Goal: Transaction & Acquisition: Purchase product/service

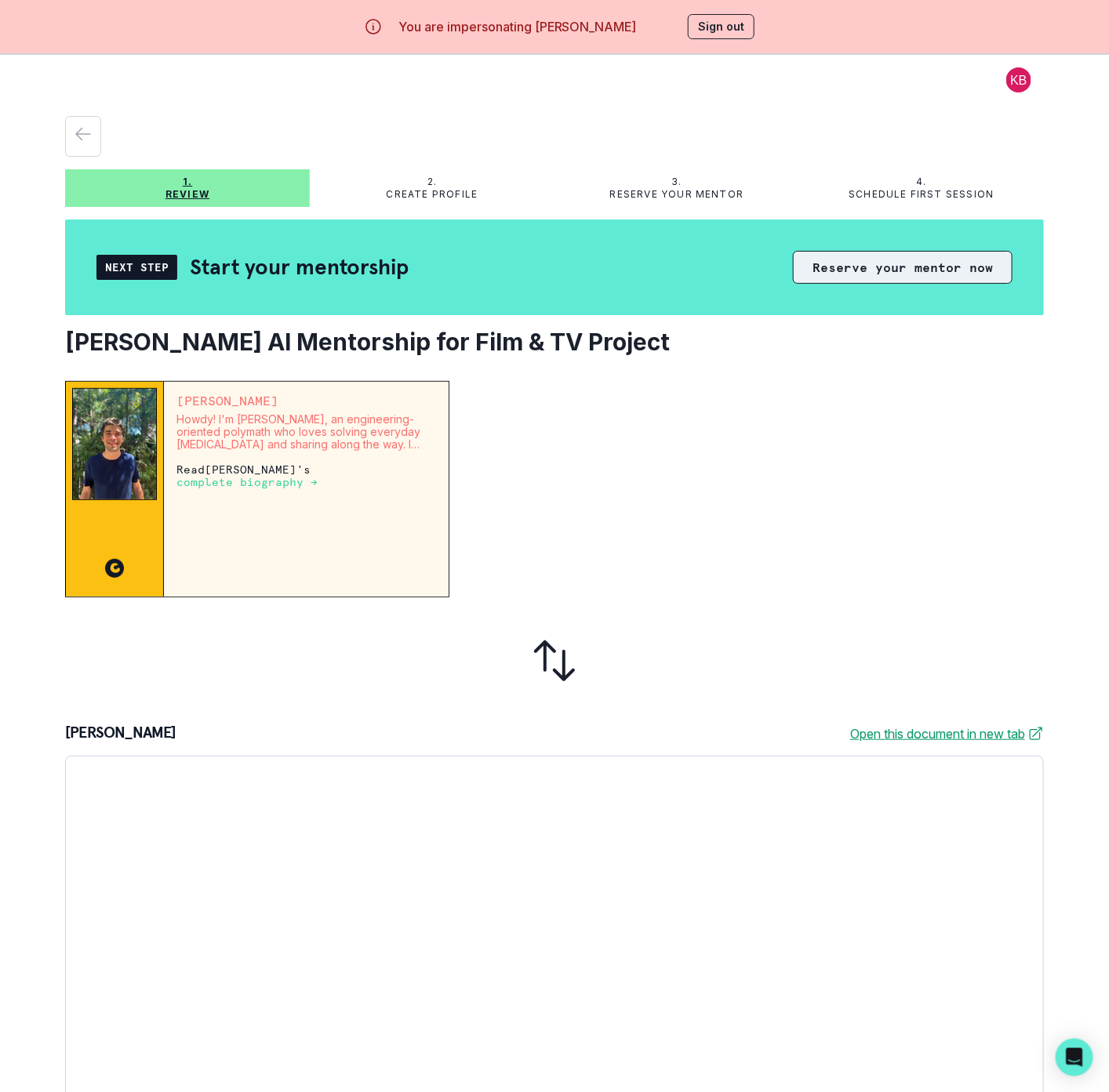
click at [803, 273] on button "Reserve your mentor now" at bounding box center [901, 267] width 219 height 33
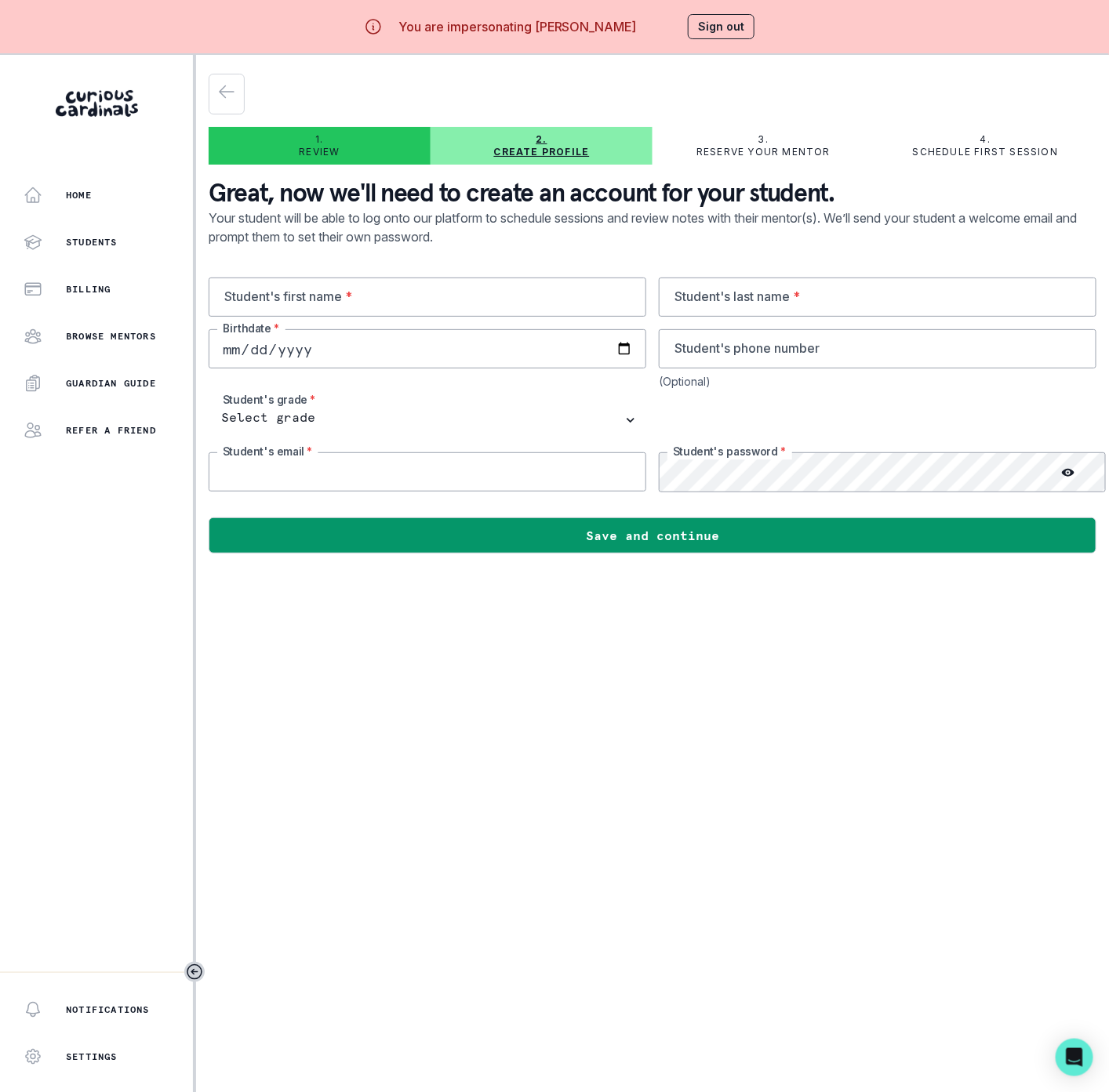
type input "lily@curiouscardinals.com"
click at [275, 296] on input "text" at bounding box center [427, 297] width 437 height 39
click at [299, 294] on input "text" at bounding box center [427, 297] width 437 height 39
paste input "Kim Brizzolara"
type input "Kim Brizzolara"
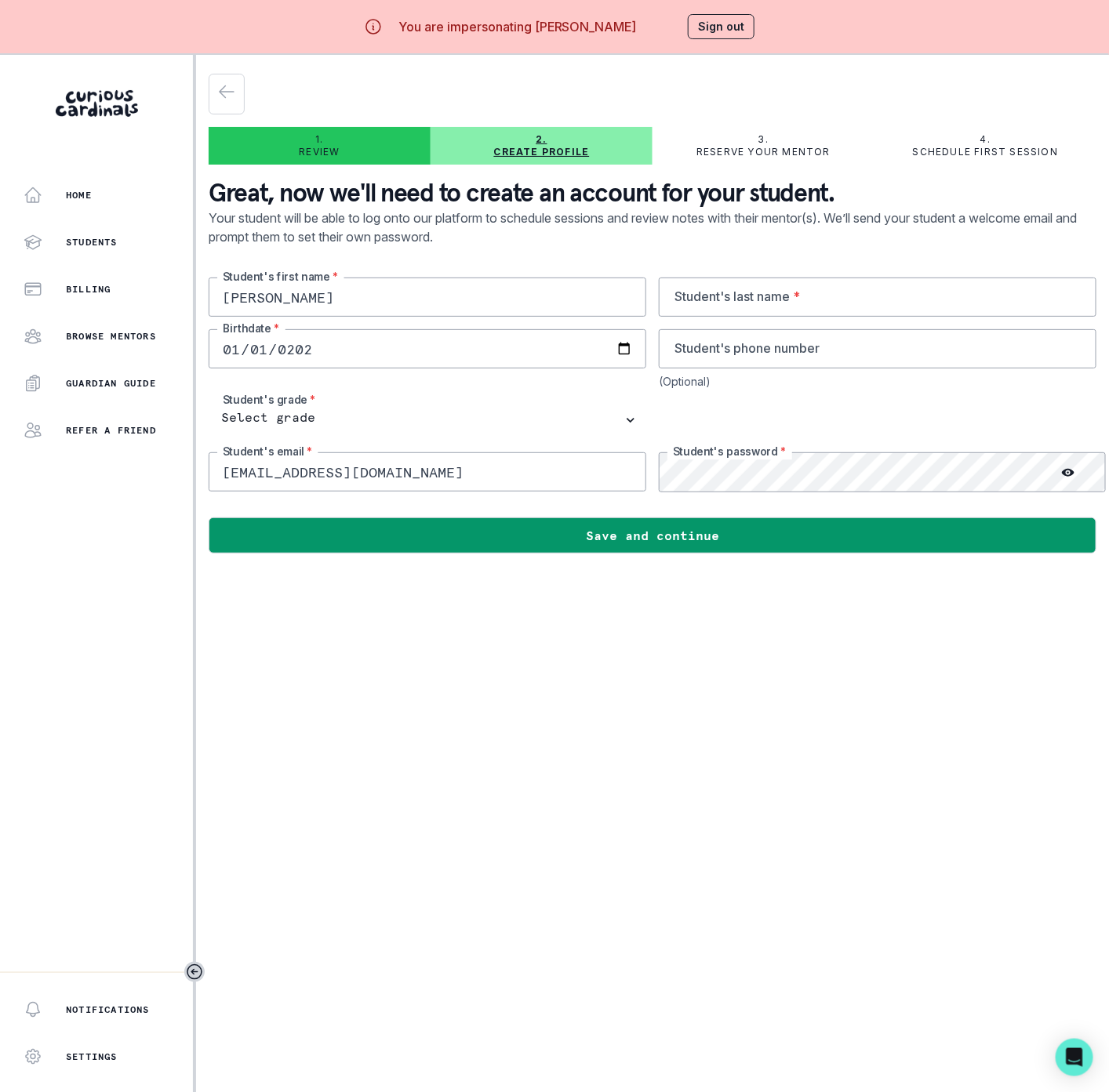
type input "2020-01-01"
drag, startPoint x: 256, startPoint y: 299, endPoint x: 414, endPoint y: 299, distance: 158.0
click at [414, 299] on input "Kim Brizzolara" at bounding box center [427, 297] width 437 height 39
click at [730, 295] on input "text" at bounding box center [877, 297] width 437 height 39
paste input "Brizzolara"
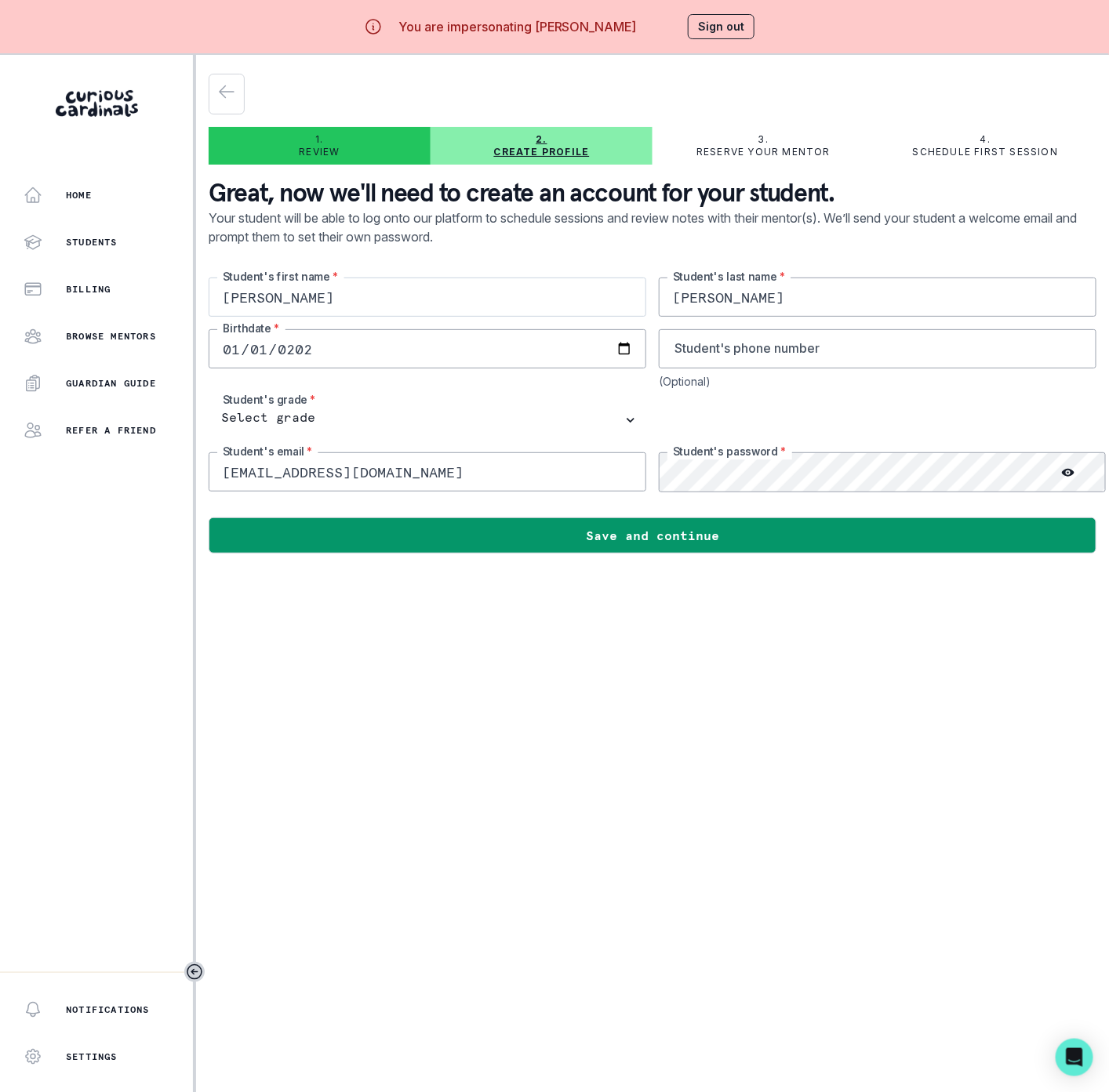
type input "Brizzolara"
click at [361, 306] on input "Kim Brizzolara" at bounding box center [427, 297] width 437 height 39
type input "Kim"
click at [303, 405] on select "Select grade 1st Grade 2nd Grade 3rd Grade 4th Grade 5th Grade 6th Grade 7th Gr…" at bounding box center [427, 420] width 437 height 39
select select "12th Grade"
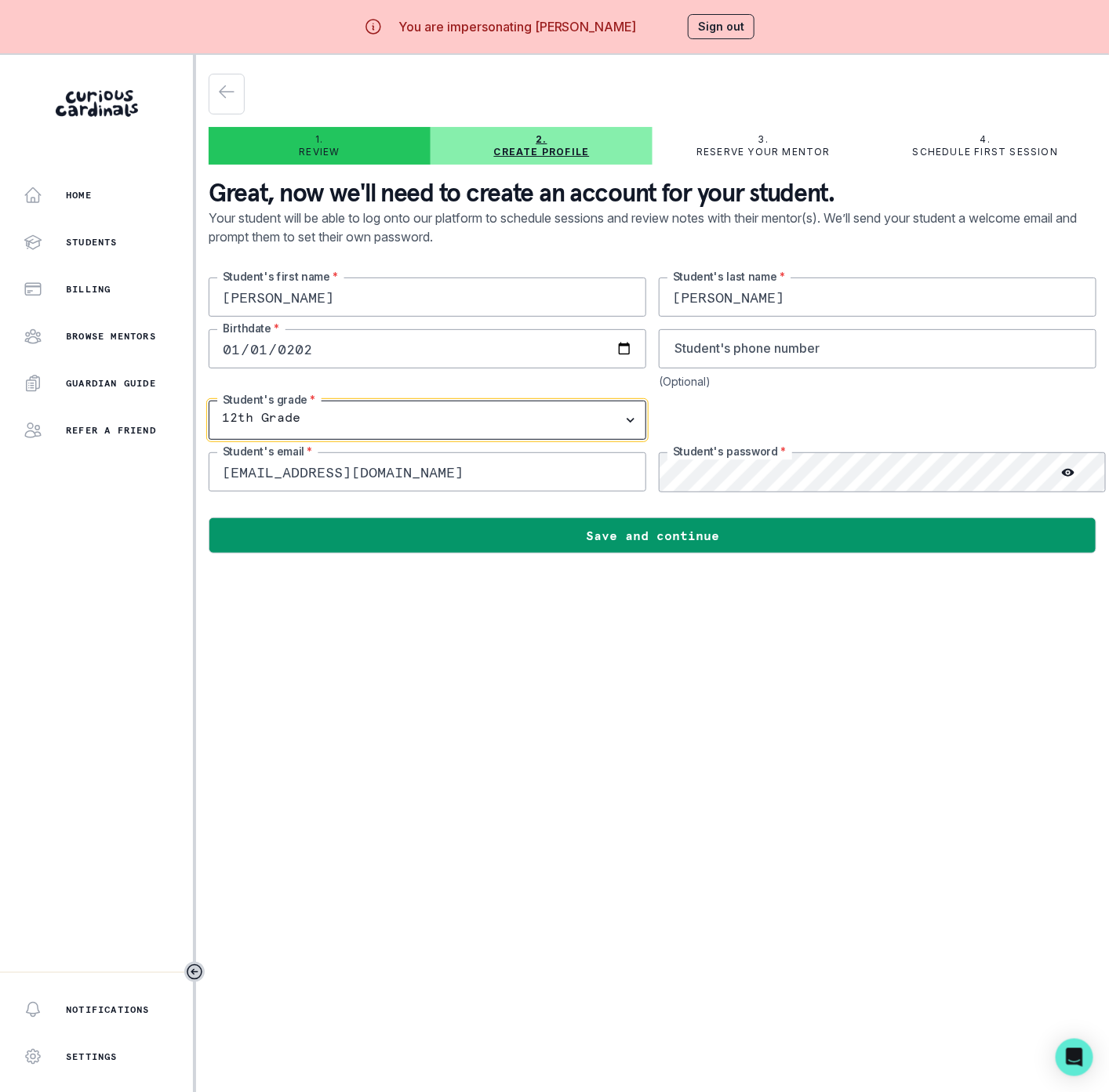
click at [208, 403] on select "Select grade 1st Grade 2nd Grade 3rd Grade 4th Grade 5th Grade 6th Grade 7th Gr…" at bounding box center [427, 420] width 437 height 39
click at [294, 474] on input "lily@curiouscardinals.com" at bounding box center [427, 472] width 437 height 39
drag, startPoint x: 224, startPoint y: 475, endPoint x: 405, endPoint y: 320, distance: 238.3
click at [521, 470] on input "lily@curiouscardinals.com" at bounding box center [427, 472] width 437 height 39
paste input "Brizzolara"
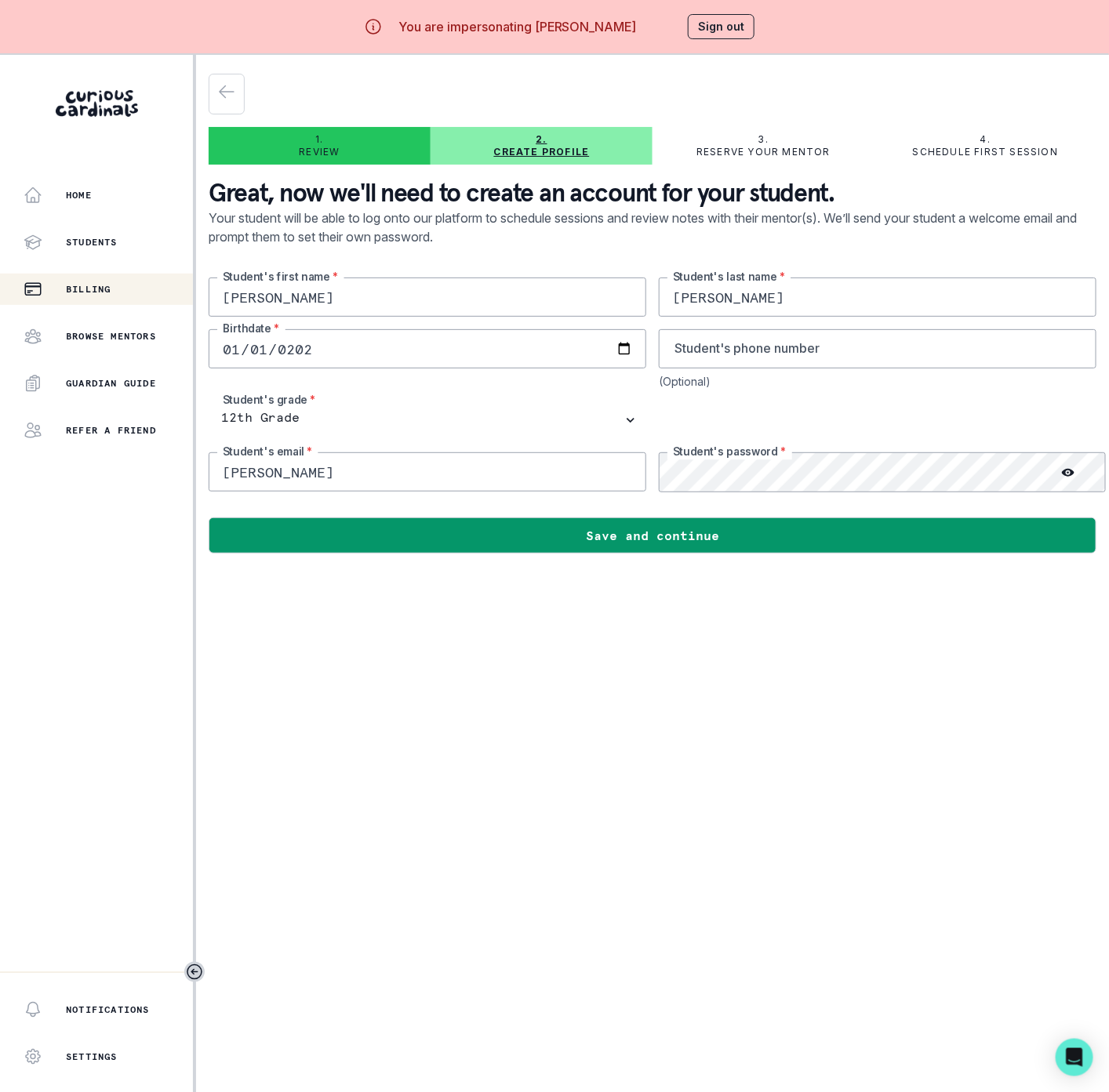
drag, startPoint x: 253, startPoint y: 300, endPoint x: 64, endPoint y: 285, distance: 189.6
click at [64, 285] on div "Home Students Billing Browse Mentors Guardian Guide Refer a friend Notification…" at bounding box center [554, 601] width 1109 height 1092
click at [222, 468] on input "Brizzolara" at bounding box center [427, 472] width 437 height 39
paste input "Kim"
type input "Kim.Brizzolara@curiouscardinals.com"
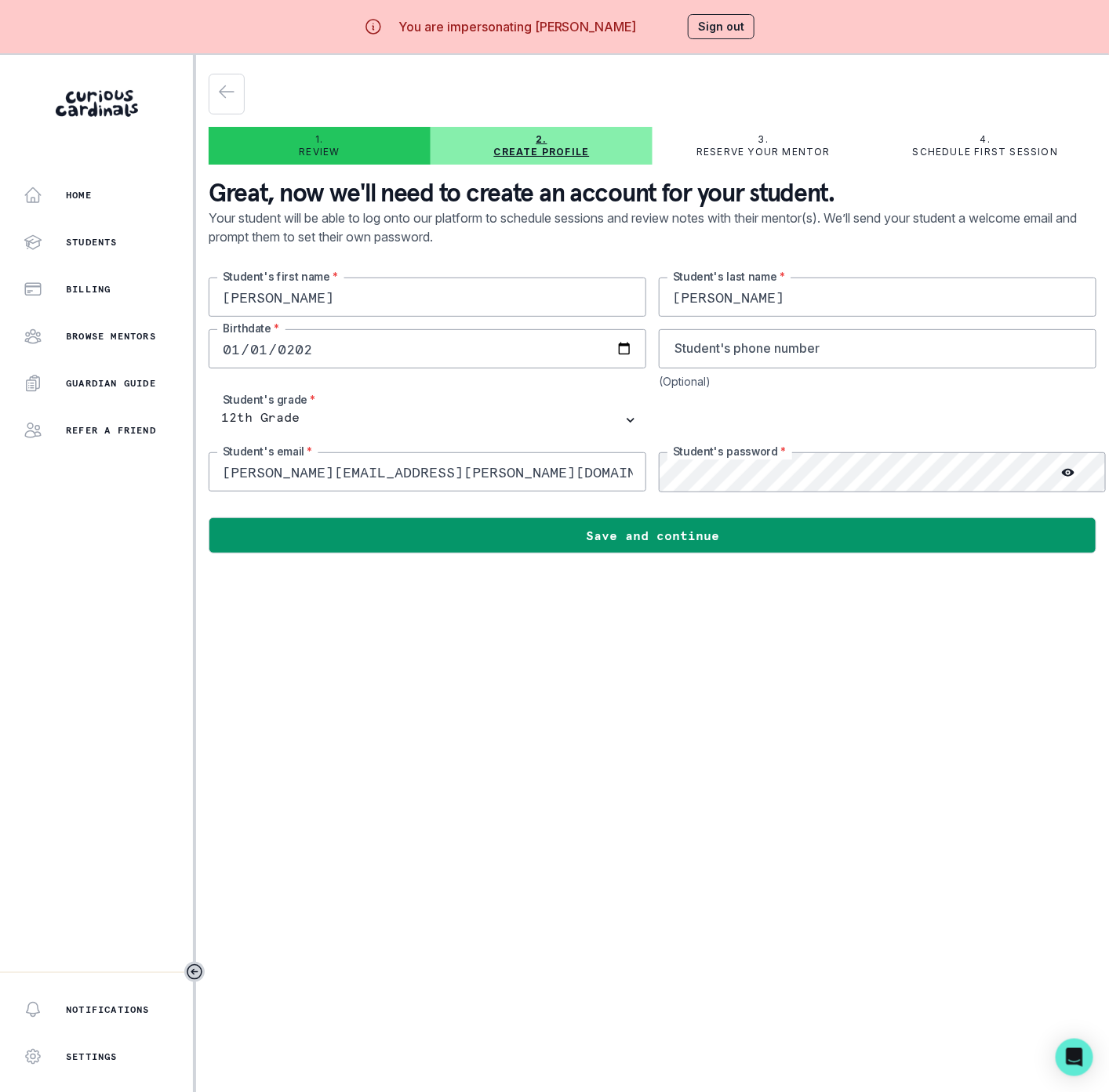
scroll to position [0, 4]
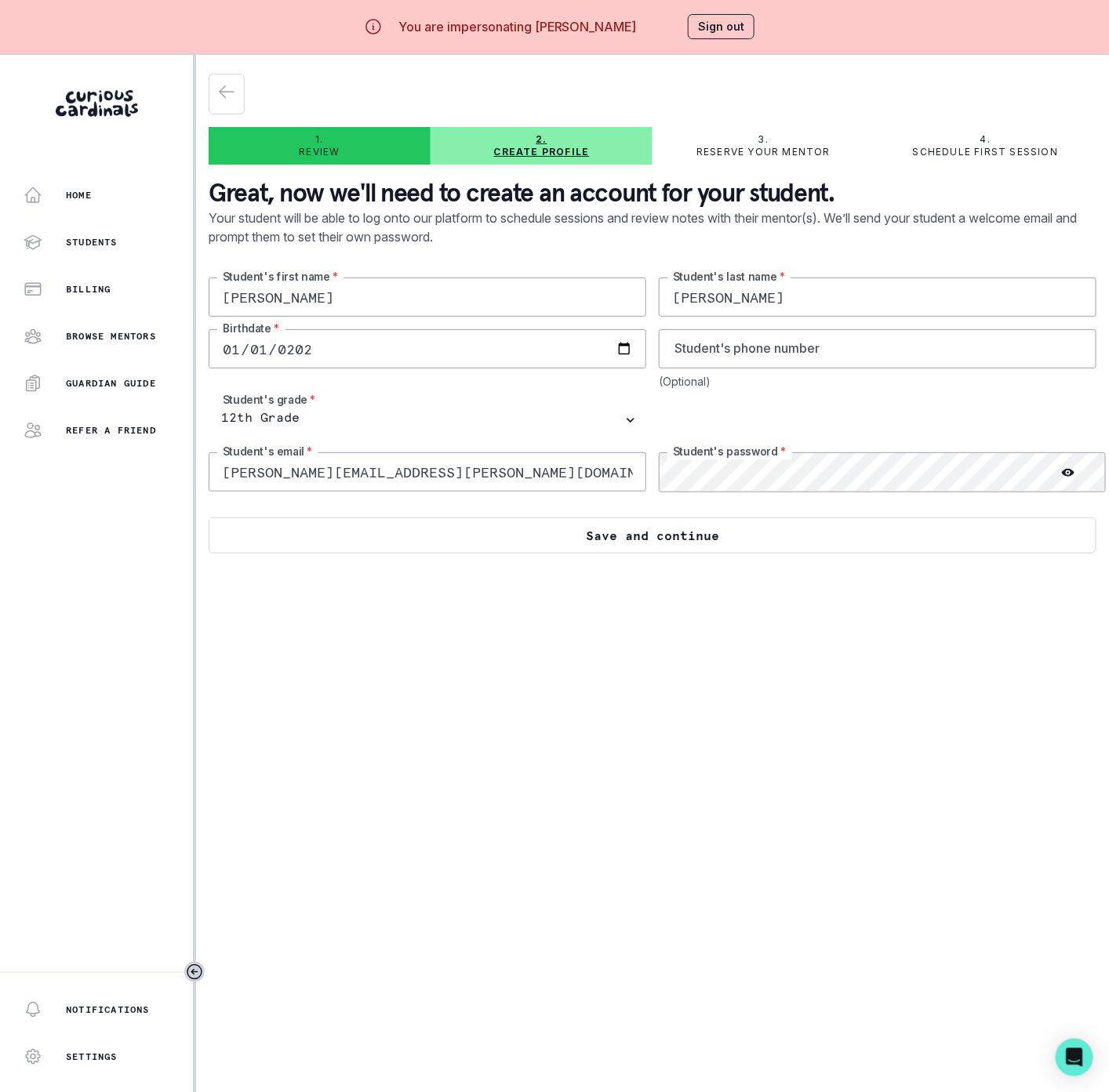
click at [395, 536] on button "Save and continue" at bounding box center [652, 535] width 887 height 36
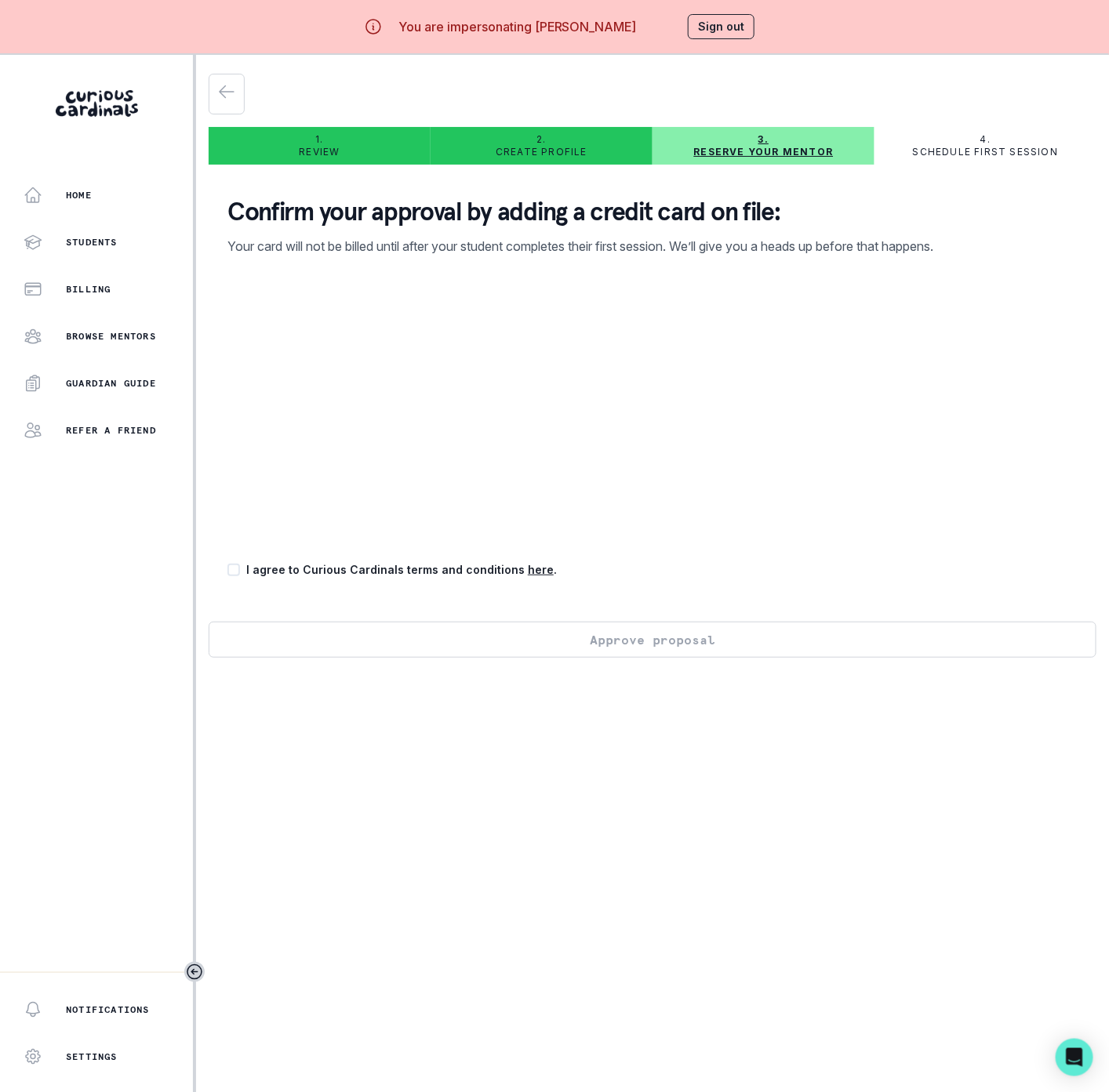
click at [704, 28] on button "Sign out" at bounding box center [720, 27] width 67 height 25
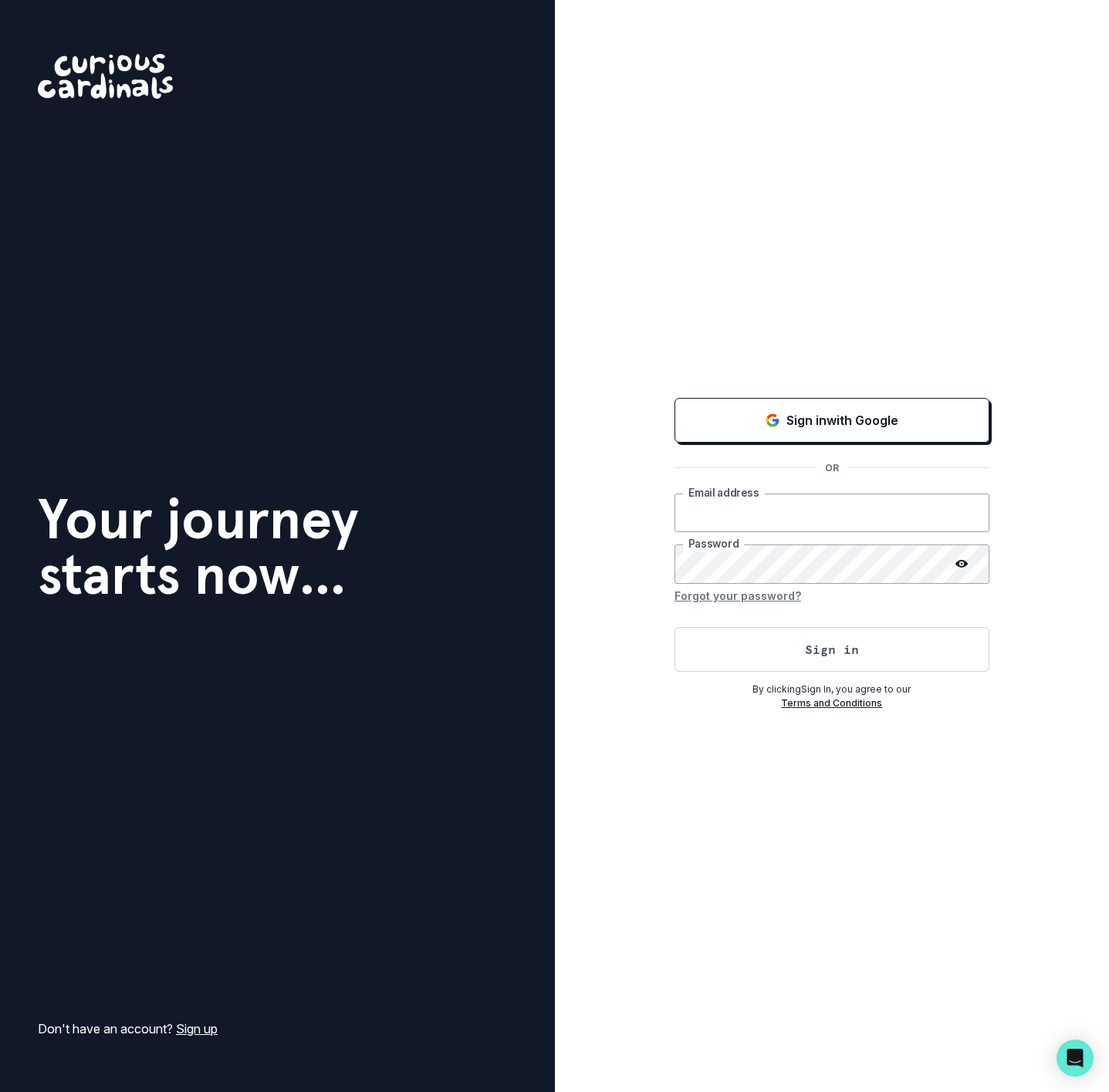
type input "lily@curiouscardinals.com"
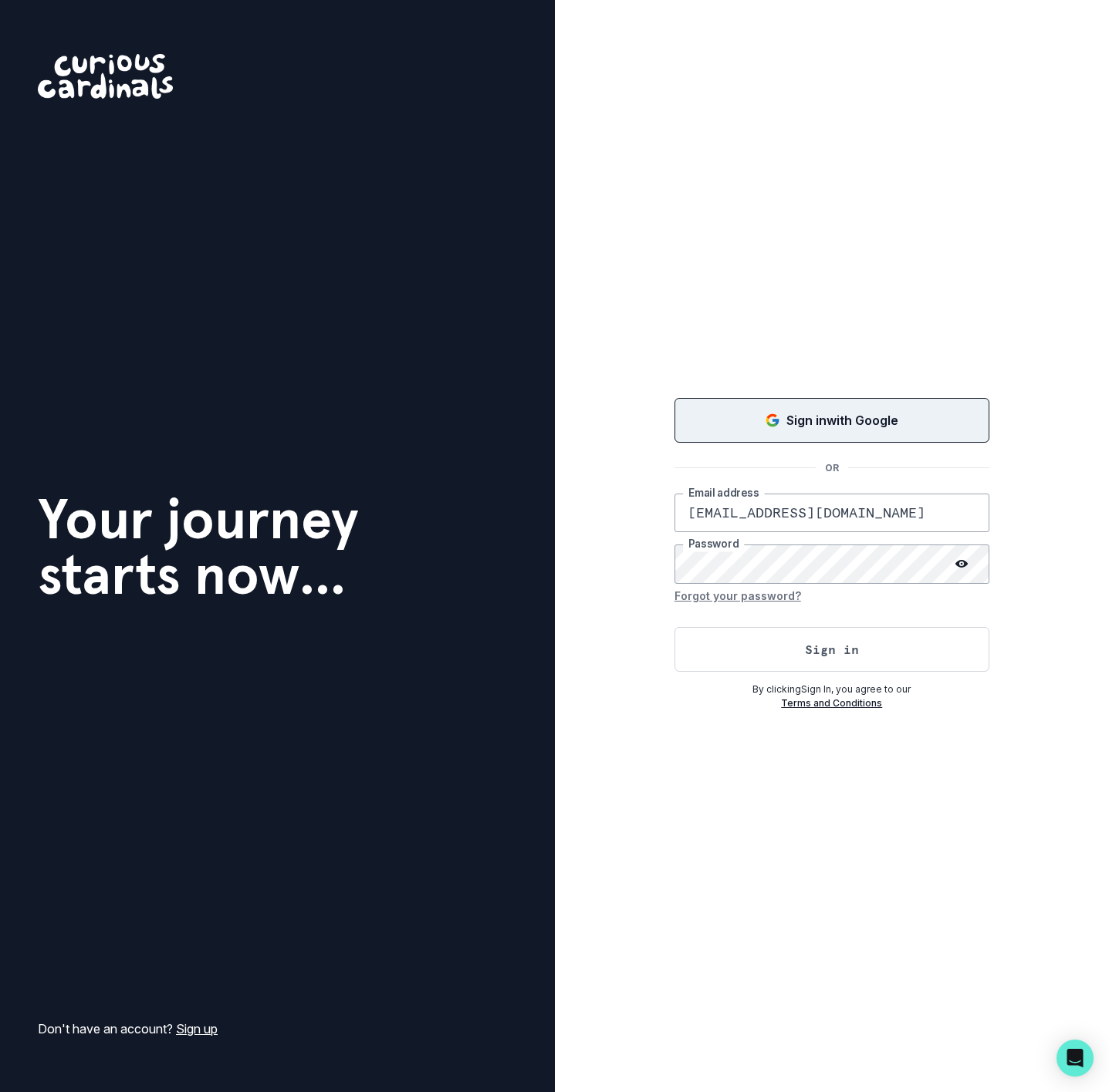
click at [679, 416] on button "Sign in with Google" at bounding box center [831, 420] width 315 height 45
